Goal: Information Seeking & Learning: Check status

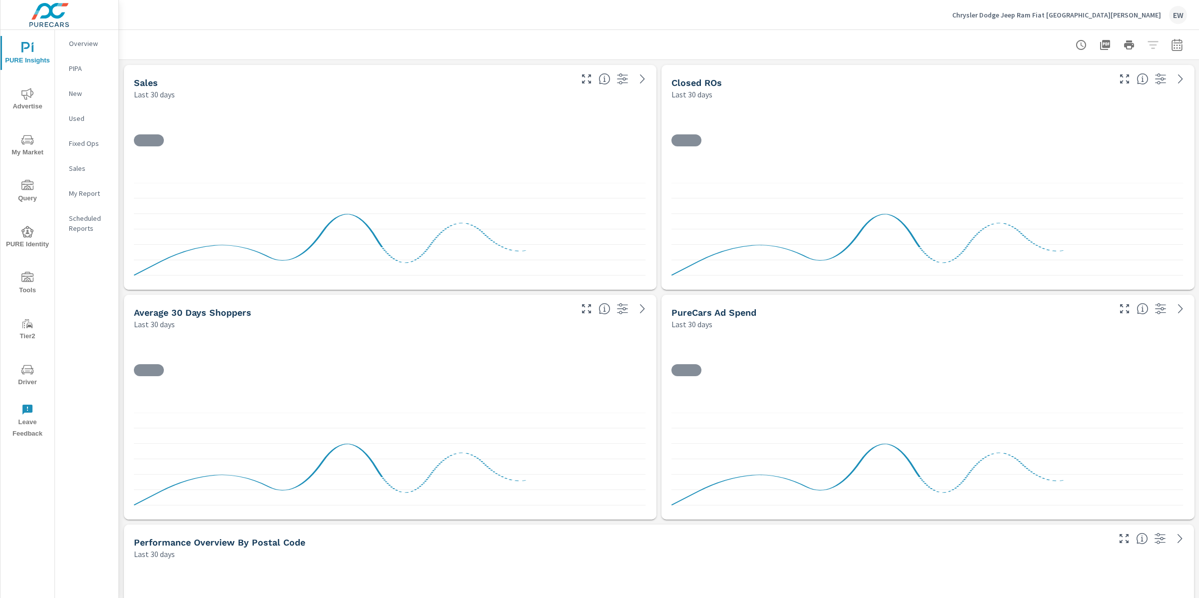
scroll to position [4848, 1090]
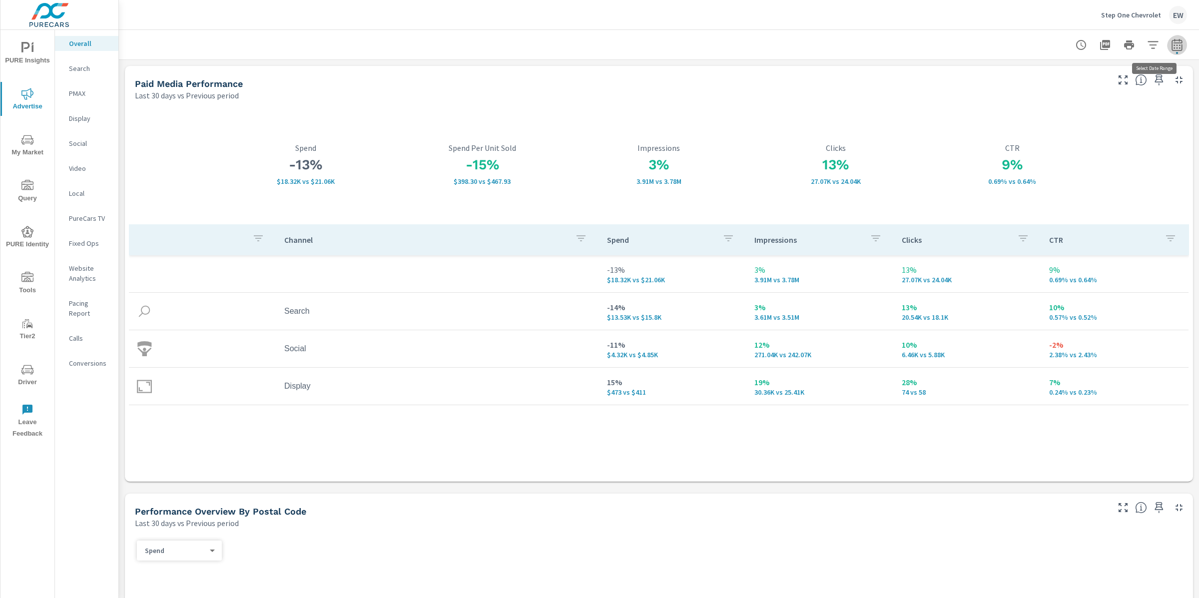
click at [1171, 45] on icon "button" at bounding box center [1177, 45] width 12 height 12
select select "Last 30 days"
select select "Previous period"
click at [1155, 133] on icon "button" at bounding box center [1153, 131] width 12 height 12
click at [1085, 91] on select "Custom [DATE] Last week Last 7 days Last 14 days Last 30 days Last 45 days Last…" at bounding box center [1087, 88] width 100 height 20
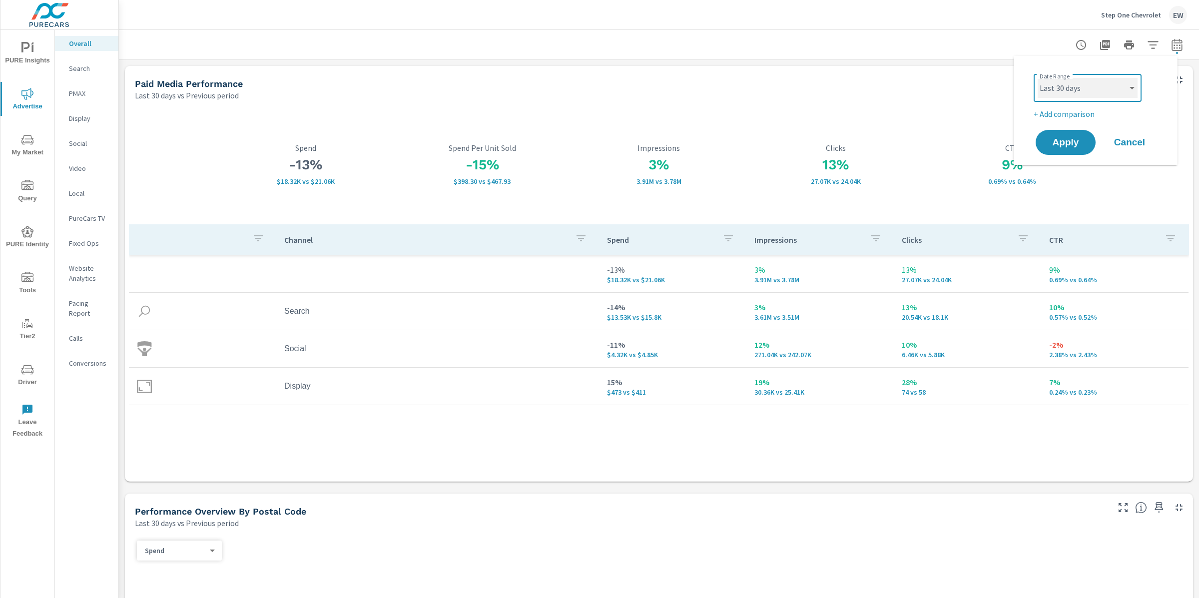
click at [1037, 78] on select "Custom [DATE] Last week Last 7 days Last 14 days Last 30 days Last 45 days Last…" at bounding box center [1087, 88] width 100 height 20
select select "Last 6 months"
click at [1061, 146] on span "Apply" at bounding box center [1065, 142] width 41 height 9
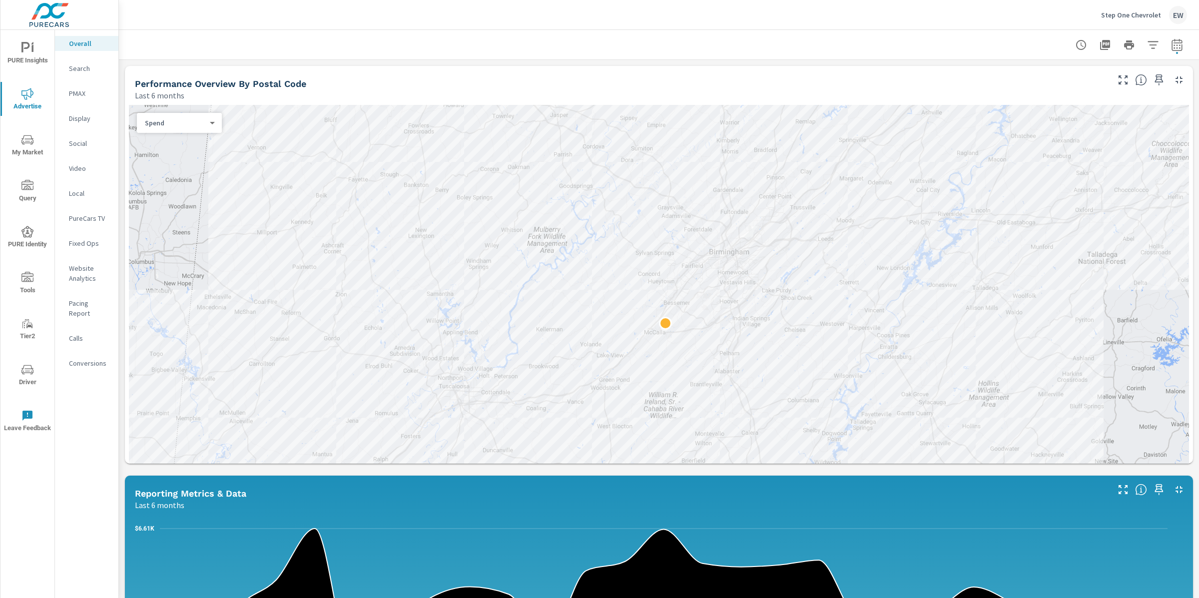
scroll to position [336, 0]
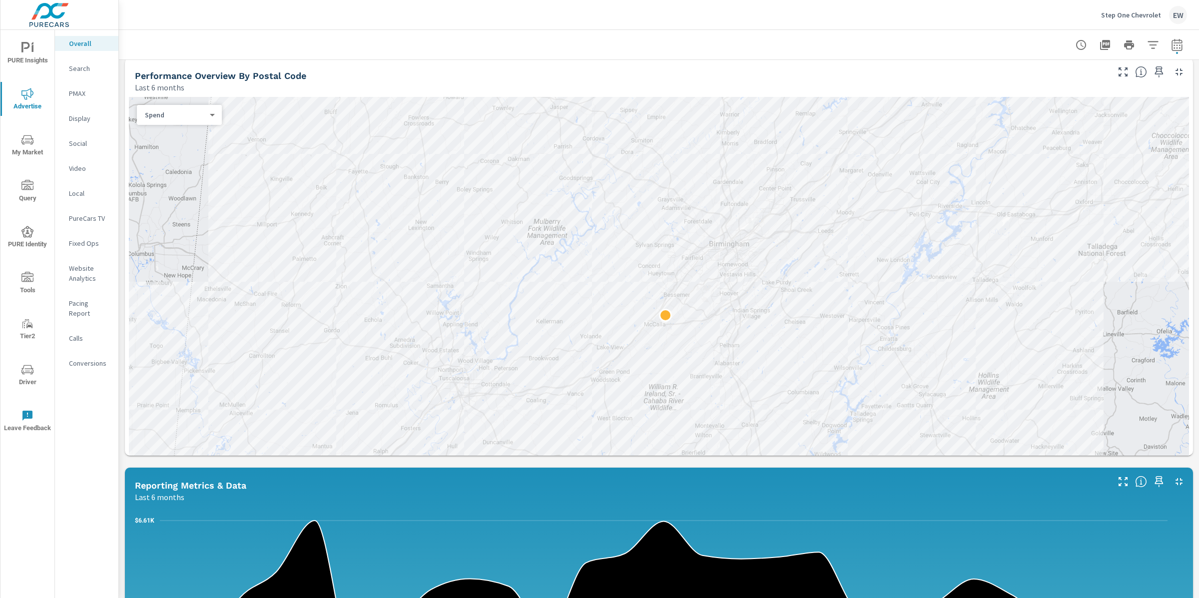
click at [30, 135] on icon "nav menu" at bounding box center [27, 139] width 12 height 9
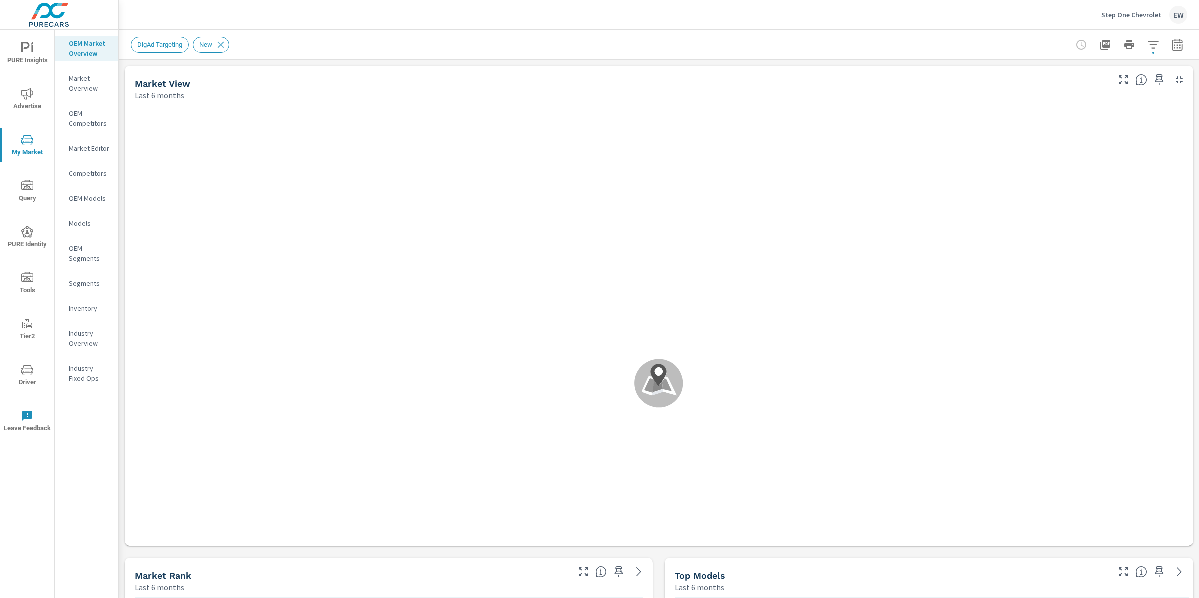
scroll to position [0, 0]
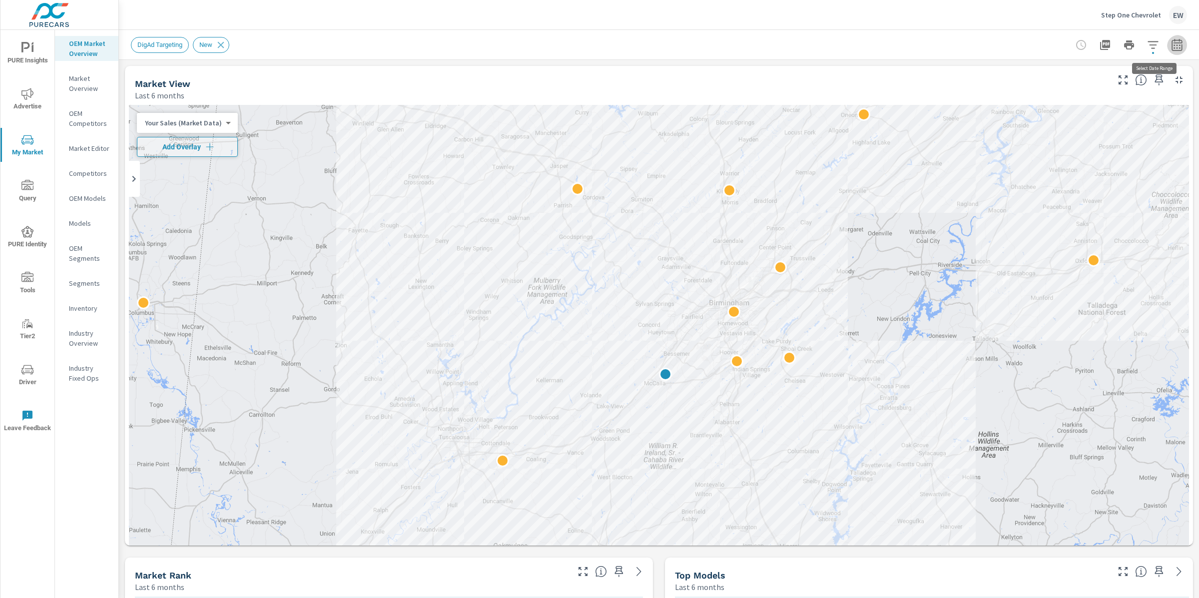
click at [1171, 41] on icon "button" at bounding box center [1177, 45] width 12 height 12
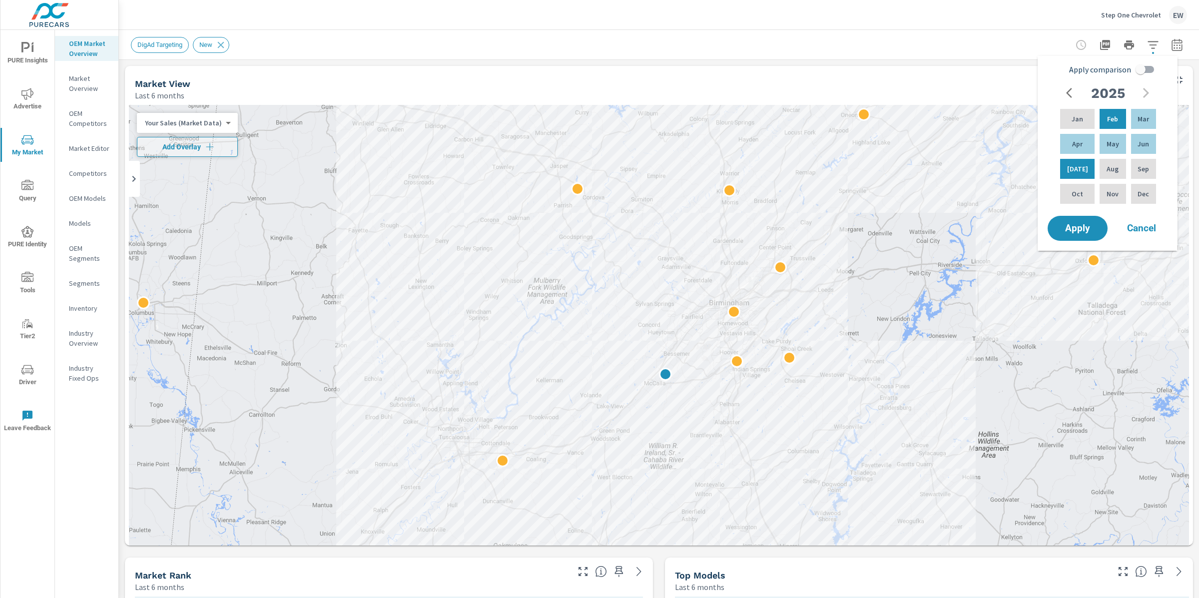
click at [1137, 233] on span "Cancel" at bounding box center [1141, 228] width 40 height 9
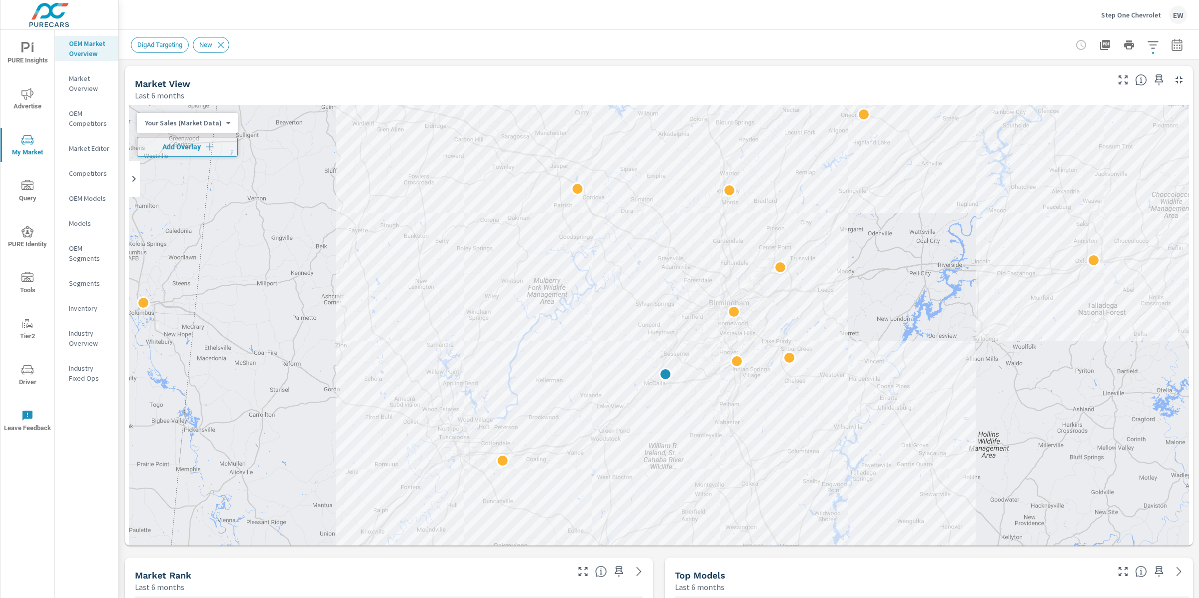
click at [467, 71] on div "Market View Last 6 months" at bounding box center [612, 83] width 974 height 35
click at [388, 38] on div "DigAd Targeting New" at bounding box center [589, 45] width 916 height 16
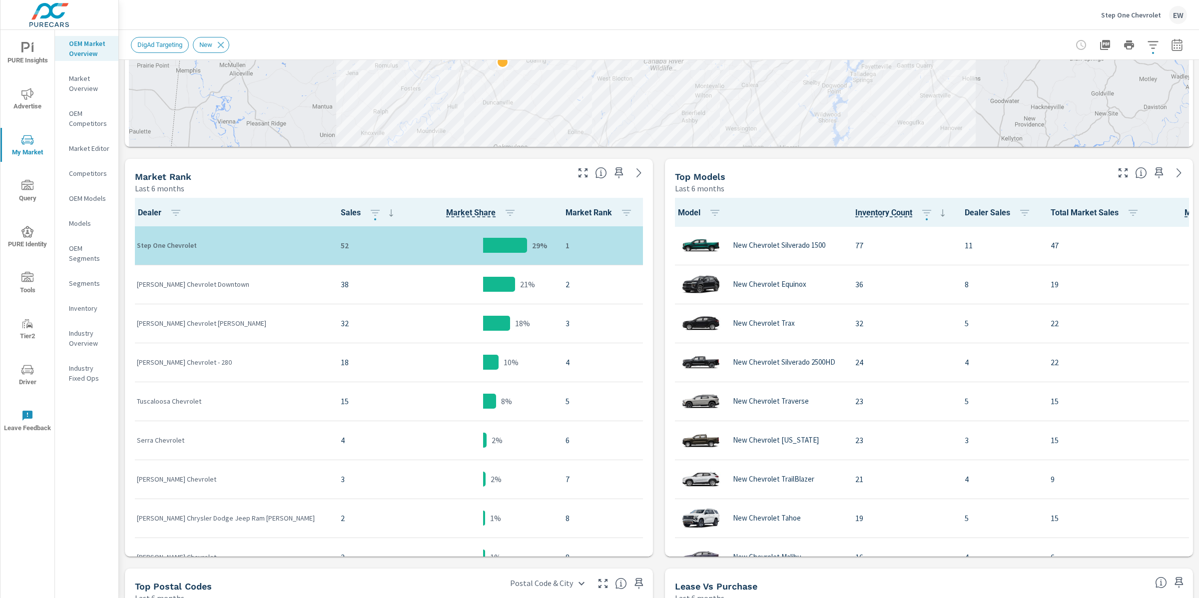
scroll to position [391, 0]
